Goal: Task Accomplishment & Management: Manage account settings

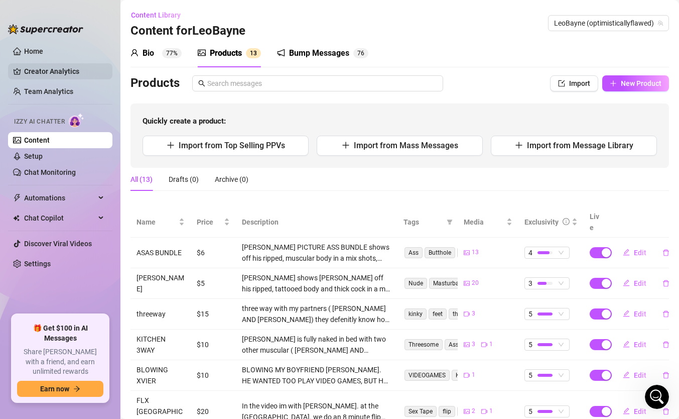
scroll to position [419, 0]
click at [81, 200] on span "Automations" at bounding box center [59, 198] width 71 height 16
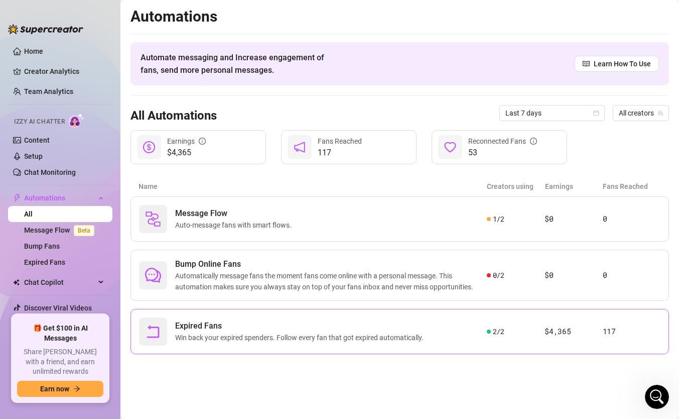
click at [255, 333] on span "Win back your expired spenders. Follow every fan that got expired automatically." at bounding box center [301, 337] width 253 height 11
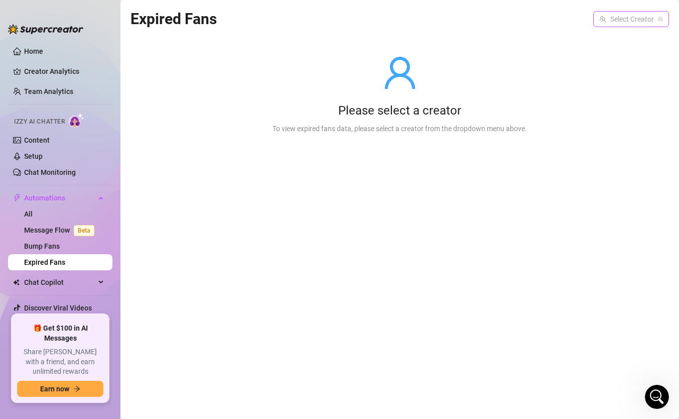
click at [624, 24] on input "search" at bounding box center [626, 19] width 55 height 15
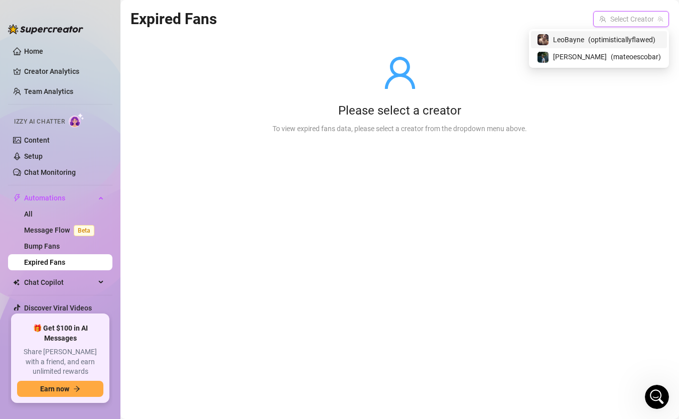
click at [601, 39] on span "( optimisticallyflawed )" at bounding box center [621, 39] width 67 height 11
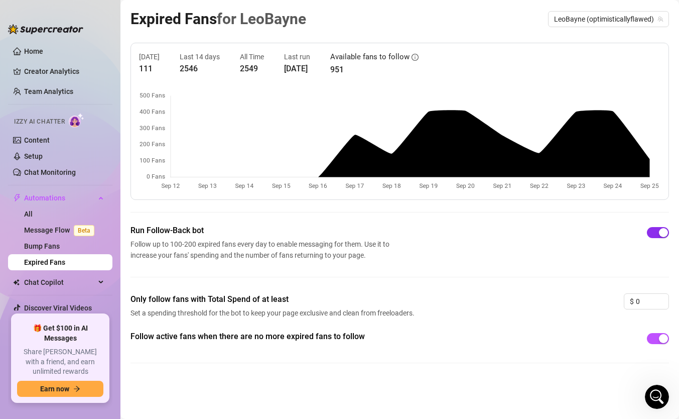
click at [663, 231] on div "button" at bounding box center [663, 232] width 9 height 9
click at [662, 231] on span "button" at bounding box center [658, 232] width 22 height 11
click at [653, 341] on span "button" at bounding box center [658, 338] width 22 height 11
click at [653, 341] on div "button" at bounding box center [652, 338] width 9 height 9
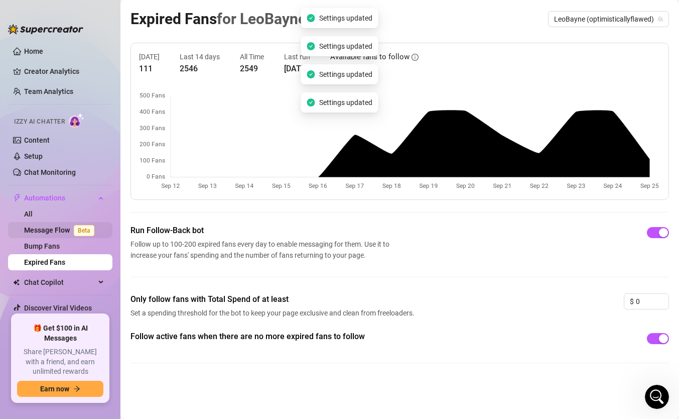
click at [53, 226] on link "Message Flow Beta" at bounding box center [61, 230] width 74 height 8
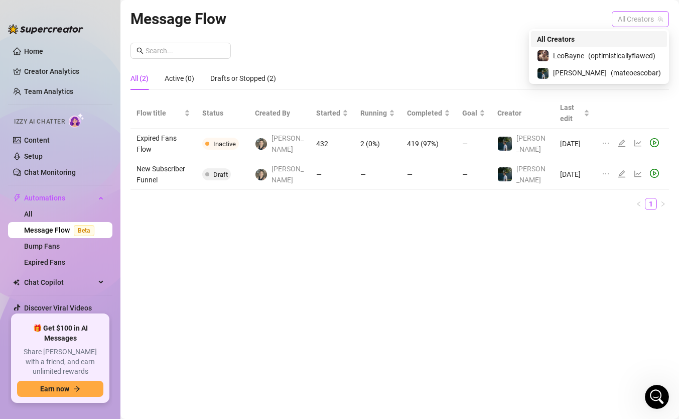
click at [655, 19] on span "All Creators" at bounding box center [640, 19] width 45 height 15
click at [593, 57] on span "( optimisticallyflawed )" at bounding box center [621, 55] width 67 height 11
